Goal: Information Seeking & Learning: Learn about a topic

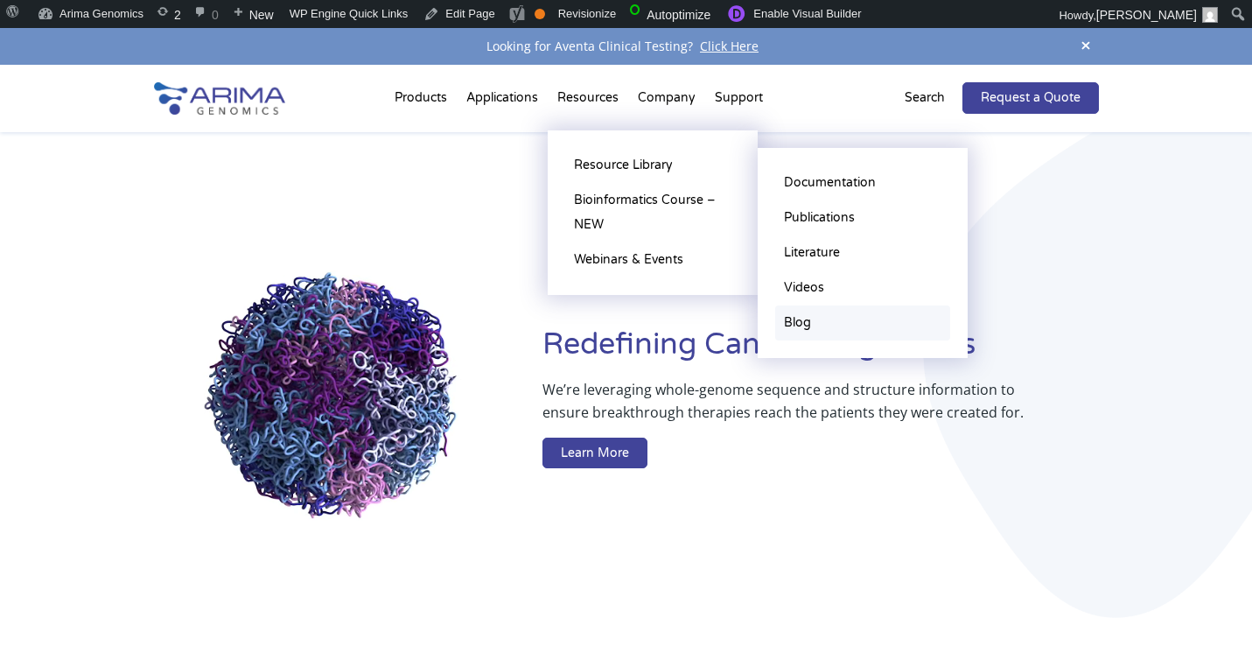
click at [815, 333] on link "Blog" at bounding box center [862, 322] width 175 height 35
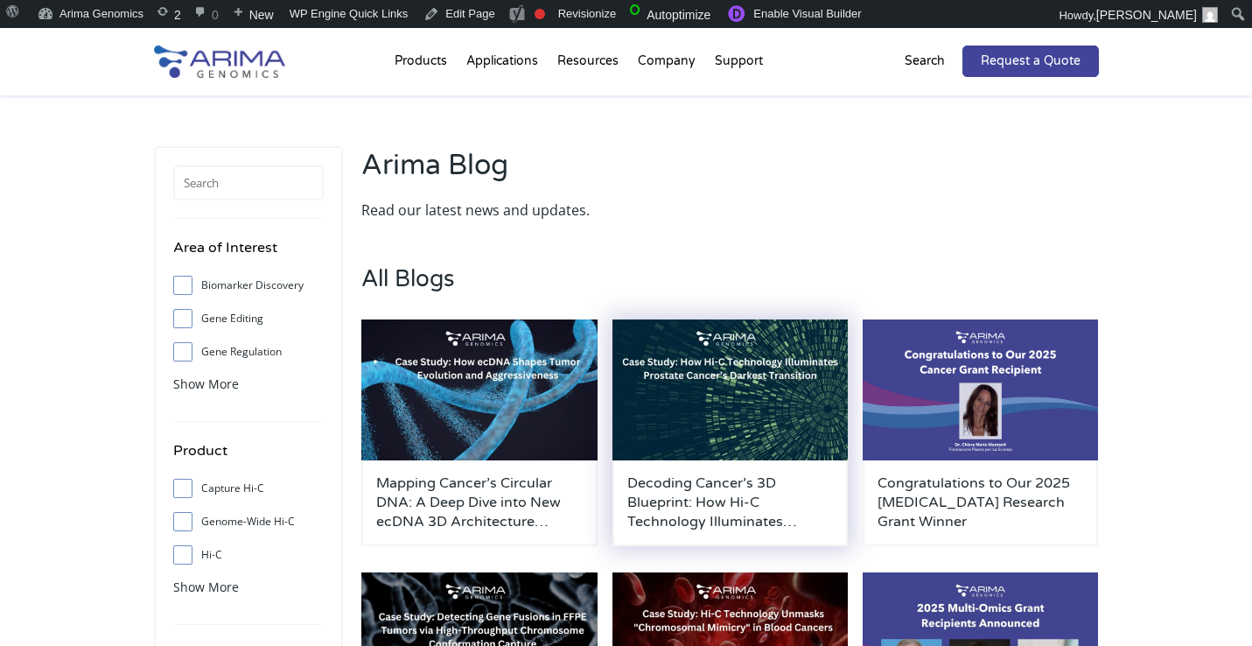
click at [719, 388] on img at bounding box center [731, 390] width 236 height 142
